Goal: Transaction & Acquisition: Purchase product/service

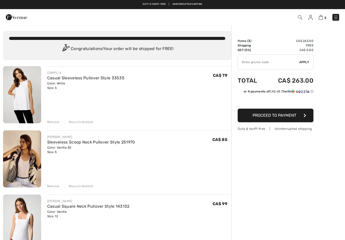
click at [54, 120] on div "Remove" at bounding box center [53, 122] width 12 height 5
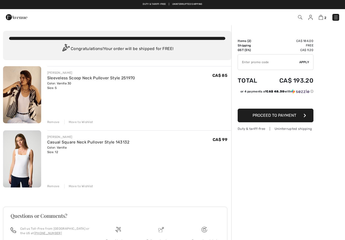
click at [54, 124] on div "Remove" at bounding box center [53, 122] width 12 height 5
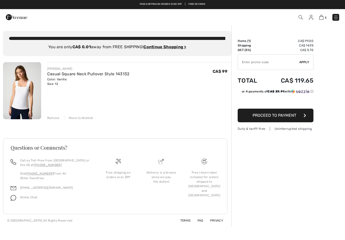
click at [52, 116] on div "Remove" at bounding box center [53, 118] width 12 height 5
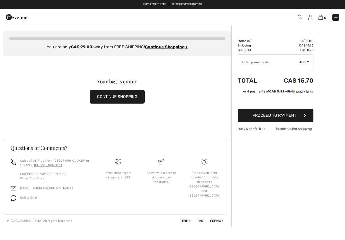
click at [179, 47] on ins "Continue Shopping >" at bounding box center [166, 46] width 43 height 5
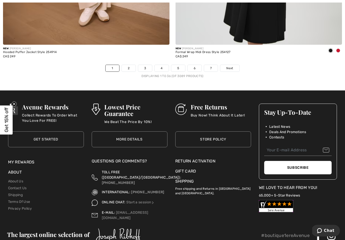
scroll to position [4964, 0]
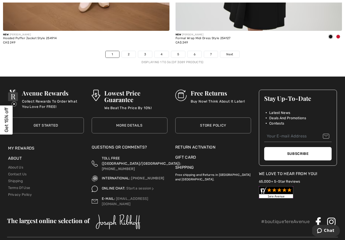
click at [228, 52] on span "Next" at bounding box center [229, 54] width 7 height 5
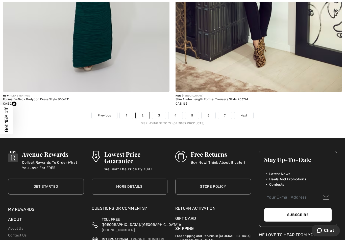
scroll to position [4904, 0]
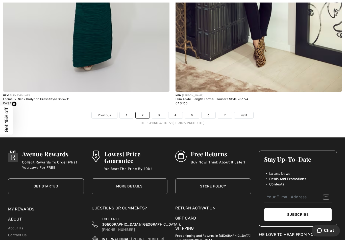
click at [243, 113] on span "Next" at bounding box center [243, 115] width 7 height 5
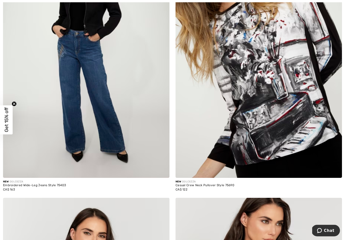
scroll to position [3741, 0]
click at [265, 93] on img at bounding box center [258, 52] width 166 height 249
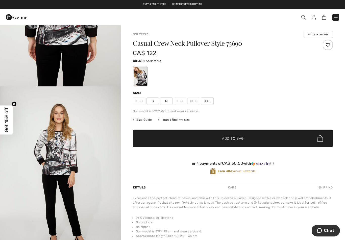
scroll to position [662, 0]
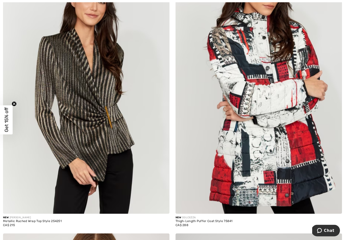
scroll to position [3973, 0]
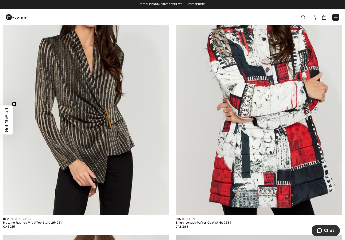
click at [280, 99] on img at bounding box center [258, 89] width 166 height 249
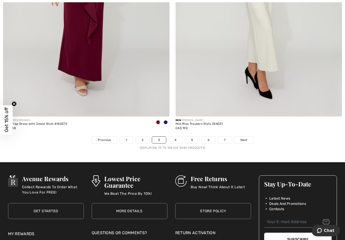
scroll to position [4879, 0]
click at [244, 136] on link "Next" at bounding box center [243, 139] width 19 height 7
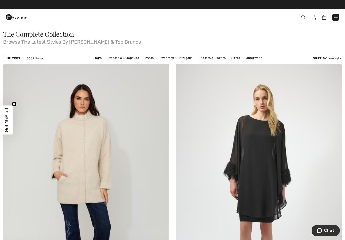
click at [312, 17] on img at bounding box center [313, 17] width 4 height 5
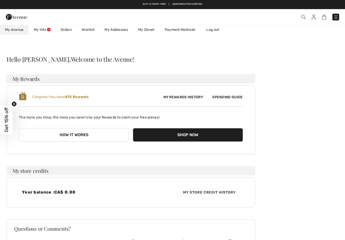
click at [213, 30] on link "Log out" at bounding box center [215, 29] width 28 height 9
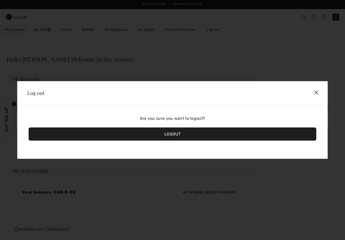
click at [170, 133] on div "Logout" at bounding box center [172, 133] width 287 height 13
